Goal: Navigation & Orientation: Find specific page/section

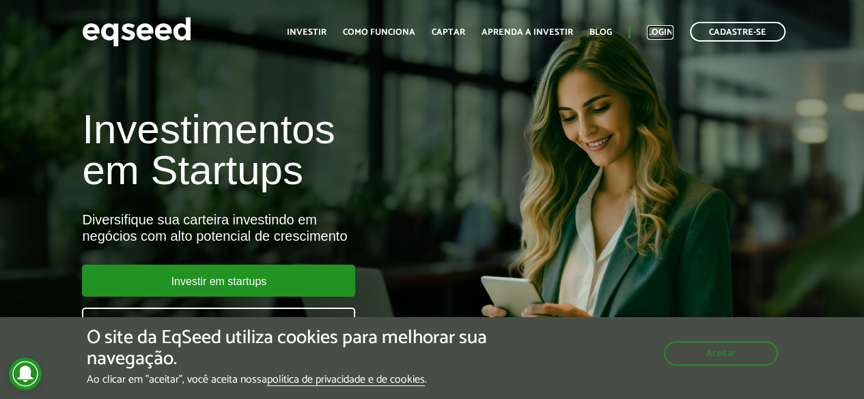
click at [659, 33] on link "Login" at bounding box center [659, 32] width 27 height 9
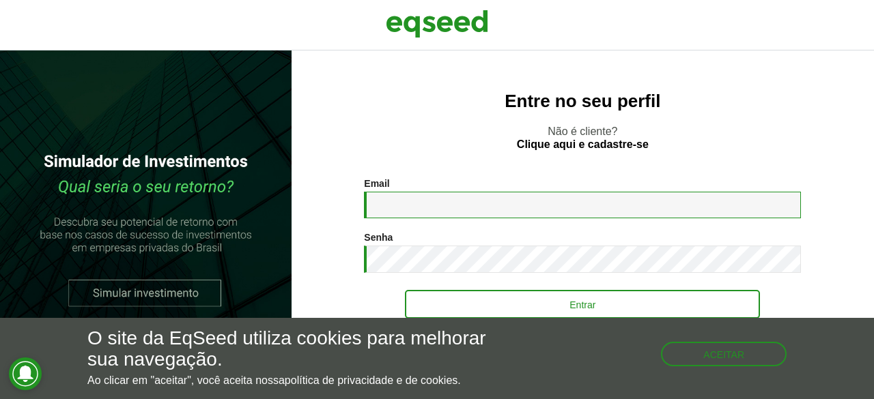
type input "**********"
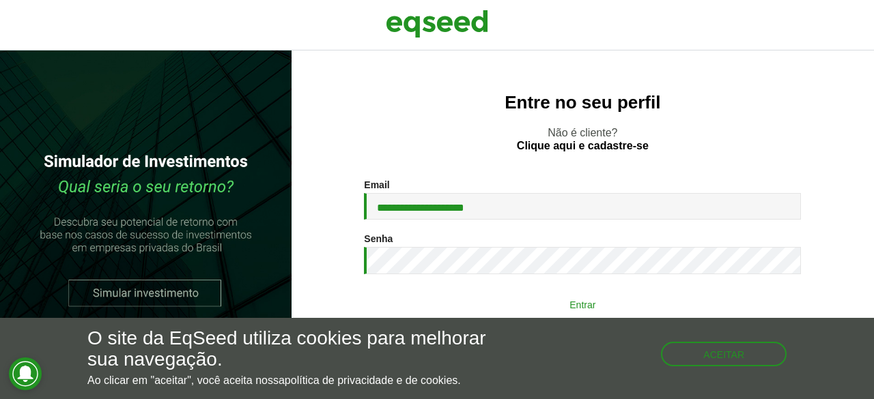
click at [513, 304] on button "Entrar" at bounding box center [582, 304] width 355 height 26
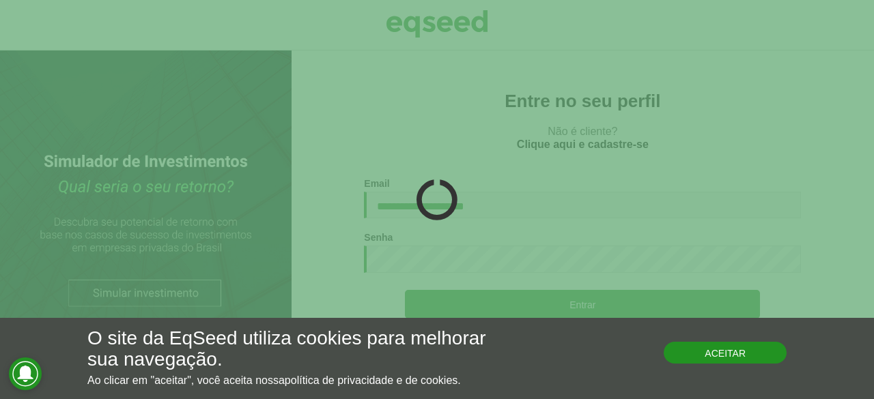
click at [721, 356] on button "Aceitar" at bounding box center [725, 353] width 123 height 22
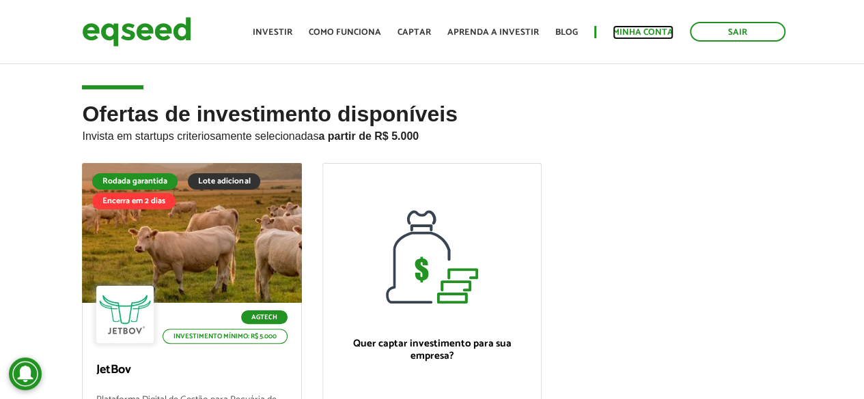
click at [648, 32] on link "Minha conta" at bounding box center [642, 32] width 61 height 9
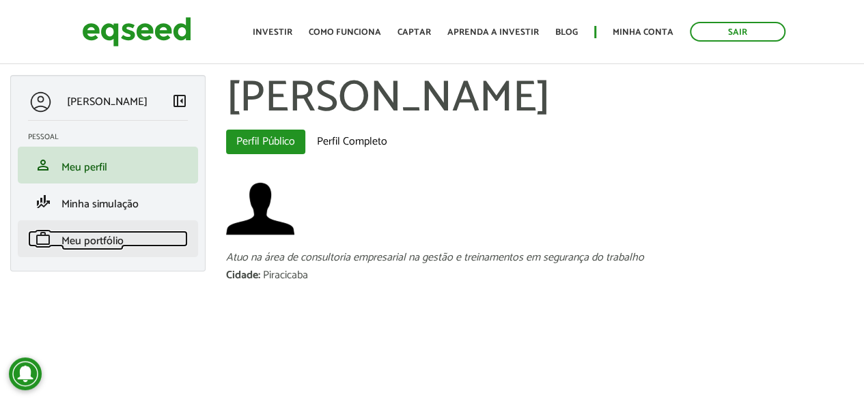
click at [74, 238] on span "Meu portfólio" at bounding box center [92, 241] width 62 height 18
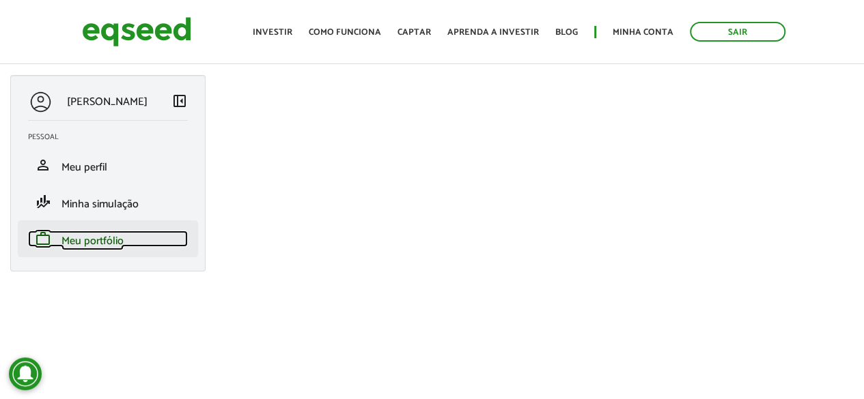
click at [91, 238] on span "Meu portfólio" at bounding box center [92, 241] width 62 height 18
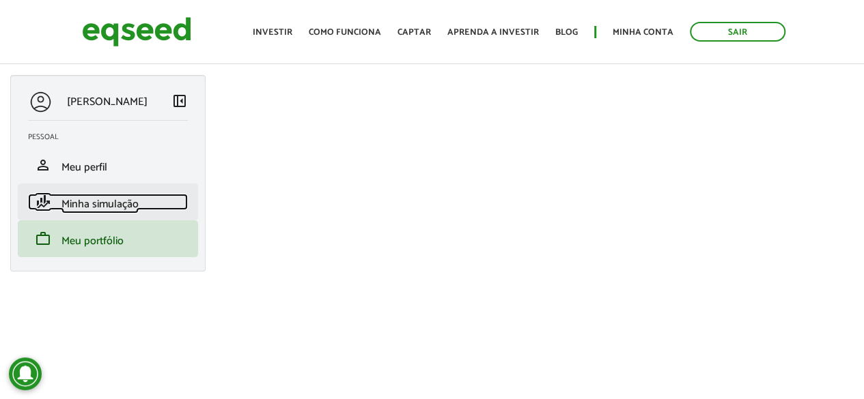
click at [81, 199] on span "Minha simulação" at bounding box center [99, 204] width 77 height 18
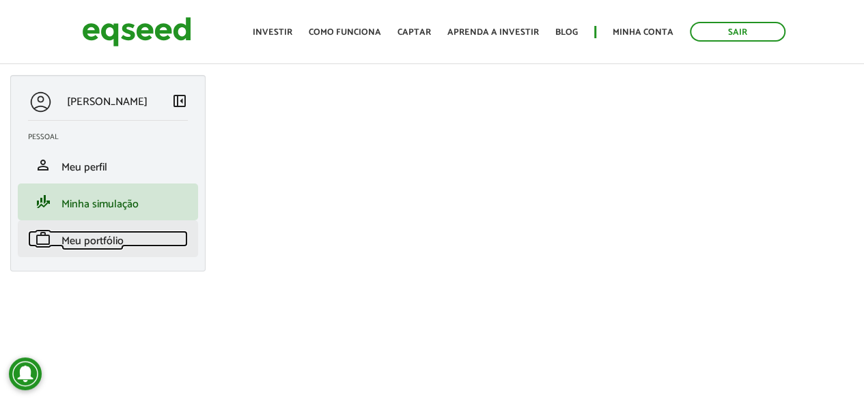
click at [76, 234] on span "Meu portfólio" at bounding box center [92, 241] width 62 height 18
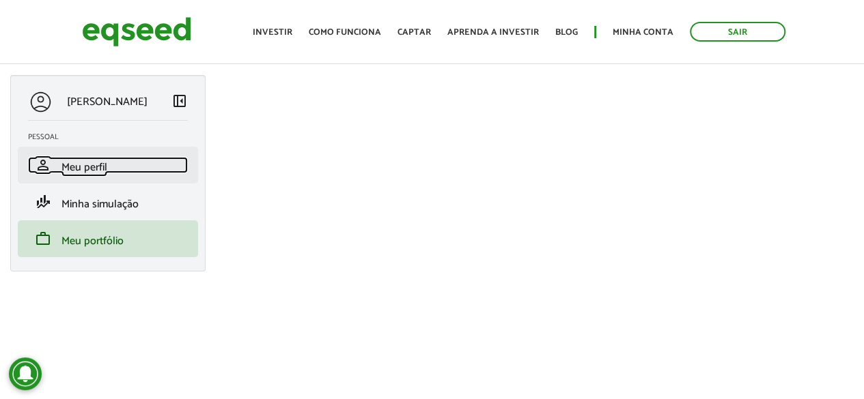
click at [92, 160] on span "Meu perfil" at bounding box center [84, 167] width 46 height 18
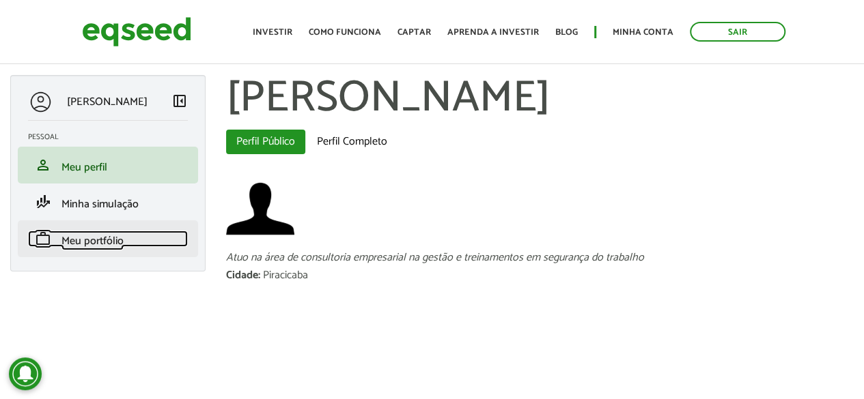
click at [94, 242] on span "Meu portfólio" at bounding box center [92, 241] width 62 height 18
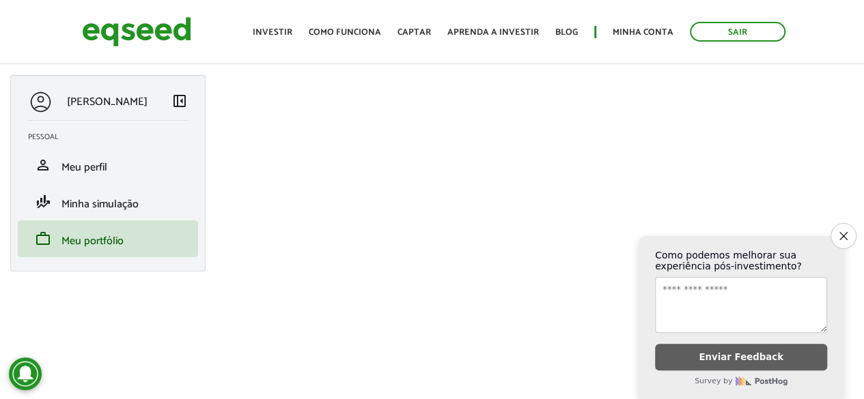
click at [285, 24] on ul "Início Investir Como funciona Captar Aprenda a investir Blog Minha conta Sair" at bounding box center [519, 32] width 546 height 20
click at [285, 28] on link "Investir" at bounding box center [273, 32] width 40 height 9
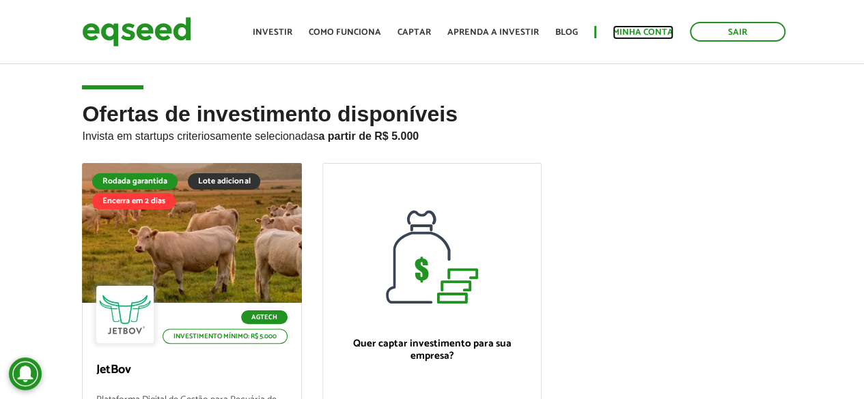
click at [643, 31] on link "Minha conta" at bounding box center [642, 32] width 61 height 9
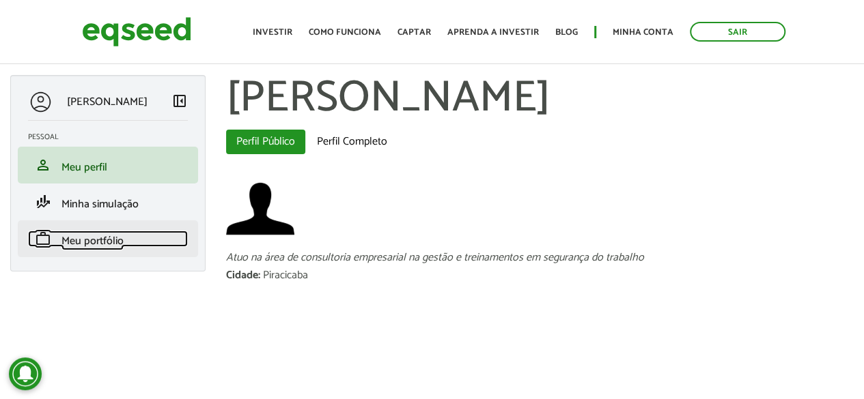
click at [102, 241] on span "Meu portfólio" at bounding box center [92, 241] width 62 height 18
